Goal: Information Seeking & Learning: Learn about a topic

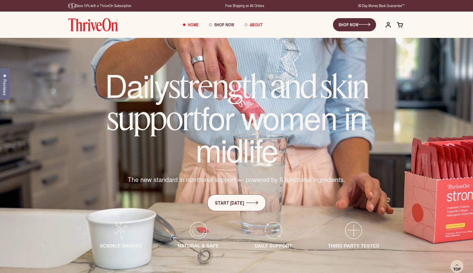
click at [255, 24] on span "About" at bounding box center [256, 25] width 13 height 6
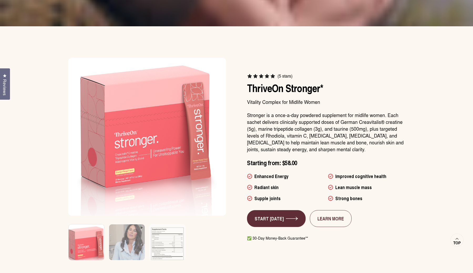
scroll to position [1586, 0]
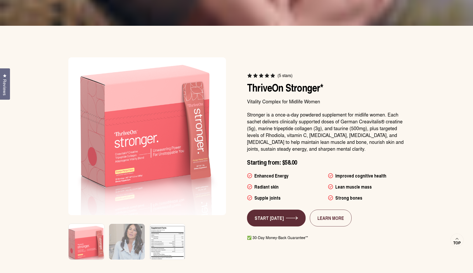
click at [169, 223] on img at bounding box center [168, 245] width 38 height 45
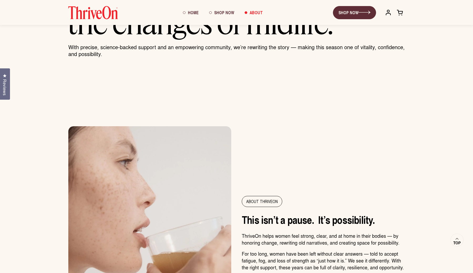
scroll to position [0, 0]
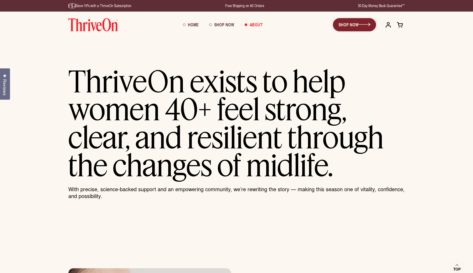
click at [357, 24] on link "SHOP NOW" at bounding box center [354, 24] width 43 height 13
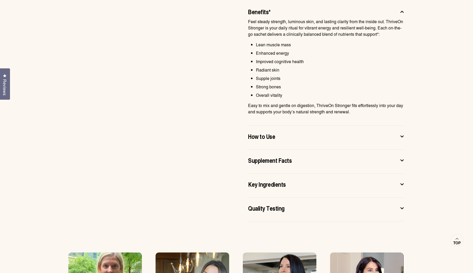
scroll to position [326, 0]
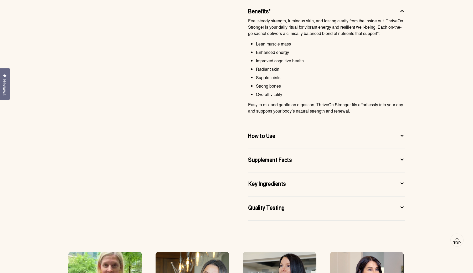
click at [403, 138] on icon at bounding box center [401, 136] width 5 height 6
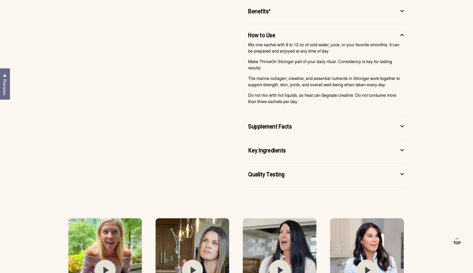
click at [403, 126] on icon at bounding box center [401, 126] width 5 height 6
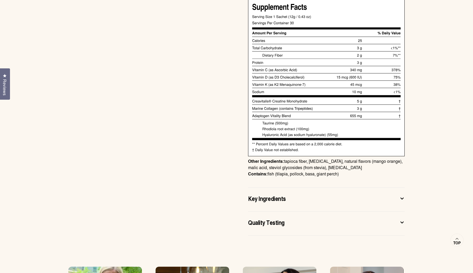
scroll to position [399, 0]
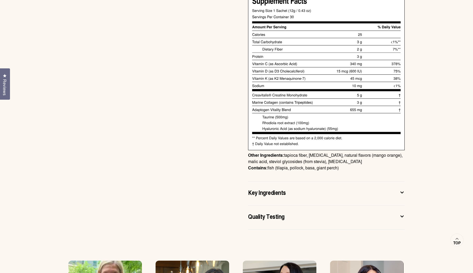
click at [401, 193] on icon at bounding box center [401, 192] width 5 height 6
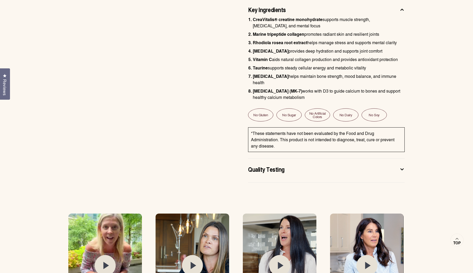
click at [402, 168] on icon at bounding box center [402, 168] width 3 height 1
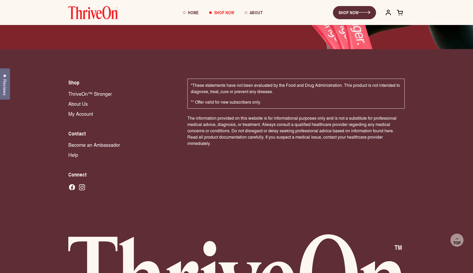
scroll to position [1052, 0]
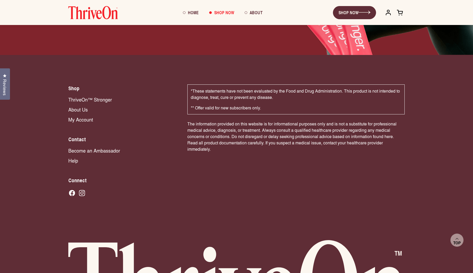
click at [98, 147] on link "Become an Ambassador" at bounding box center [122, 150] width 109 height 7
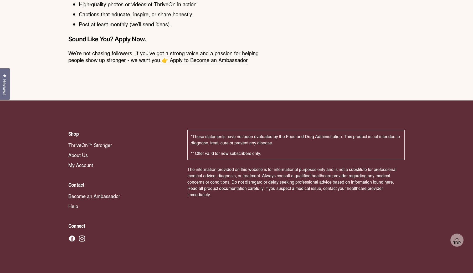
scroll to position [528, 0]
click at [99, 146] on link "ThriveOn™ Stronger" at bounding box center [122, 144] width 109 height 7
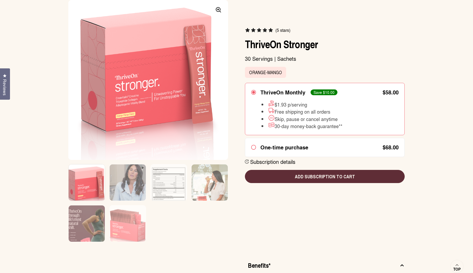
scroll to position [73, 0]
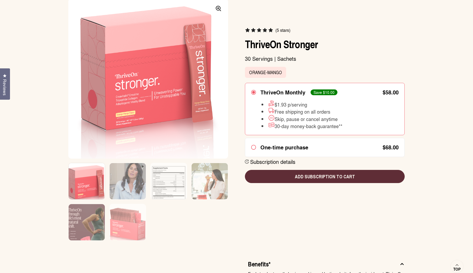
click at [202, 92] on img at bounding box center [148, 79] width 160 height 160
click at [220, 9] on icon at bounding box center [218, 9] width 6 height 6
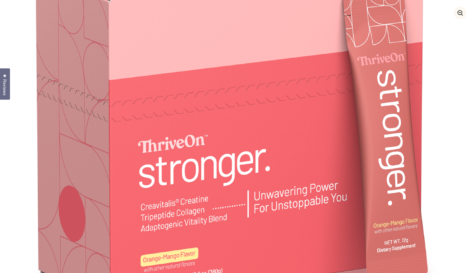
scroll to position [19, 0]
